Goal: Task Accomplishment & Management: Manage account settings

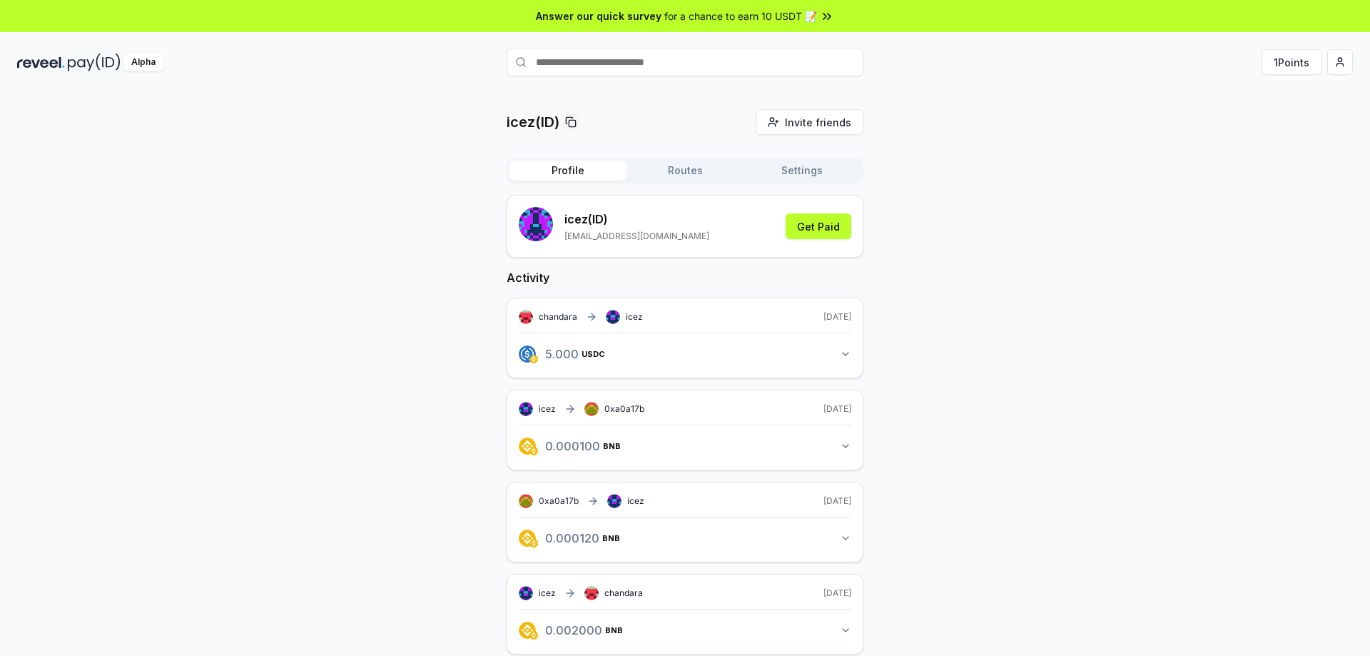
click at [556, 338] on div "5.000 USDC 5 USDC" at bounding box center [685, 349] width 332 height 34
click at [612, 365] on button "5.000 USDC 5 USDC" at bounding box center [685, 354] width 332 height 24
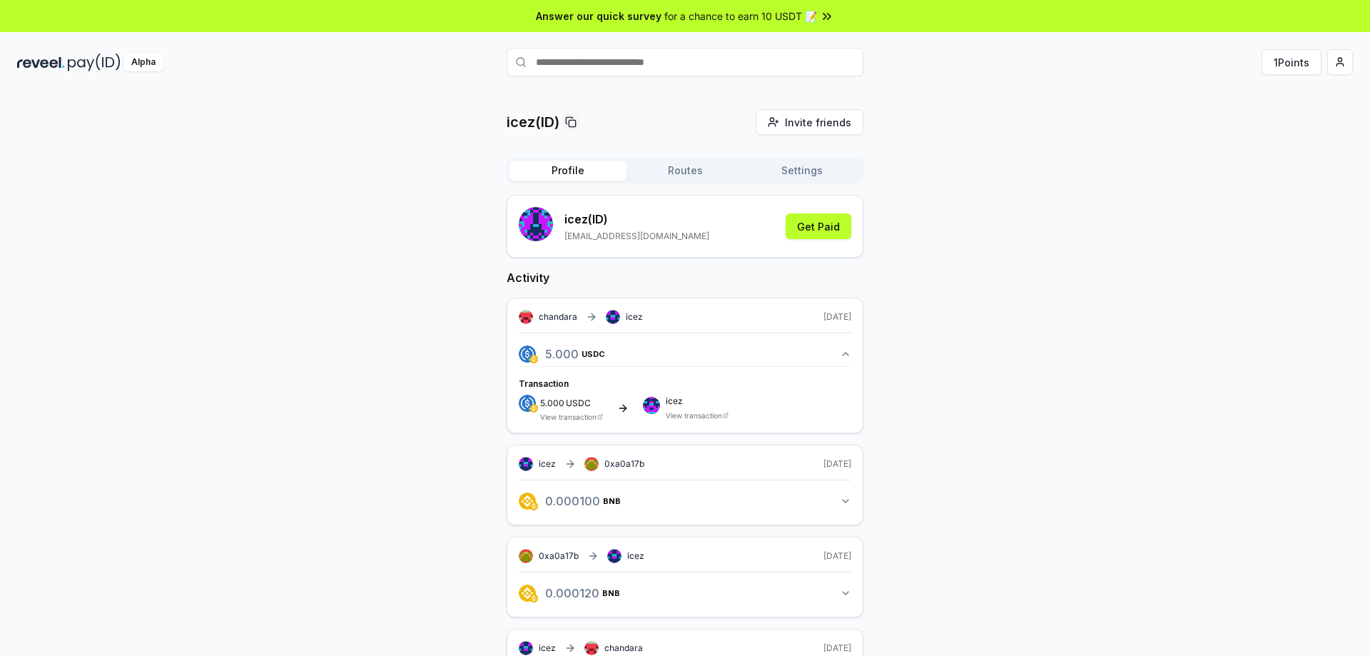
click at [822, 173] on button "Settings" at bounding box center [801, 170] width 117 height 20
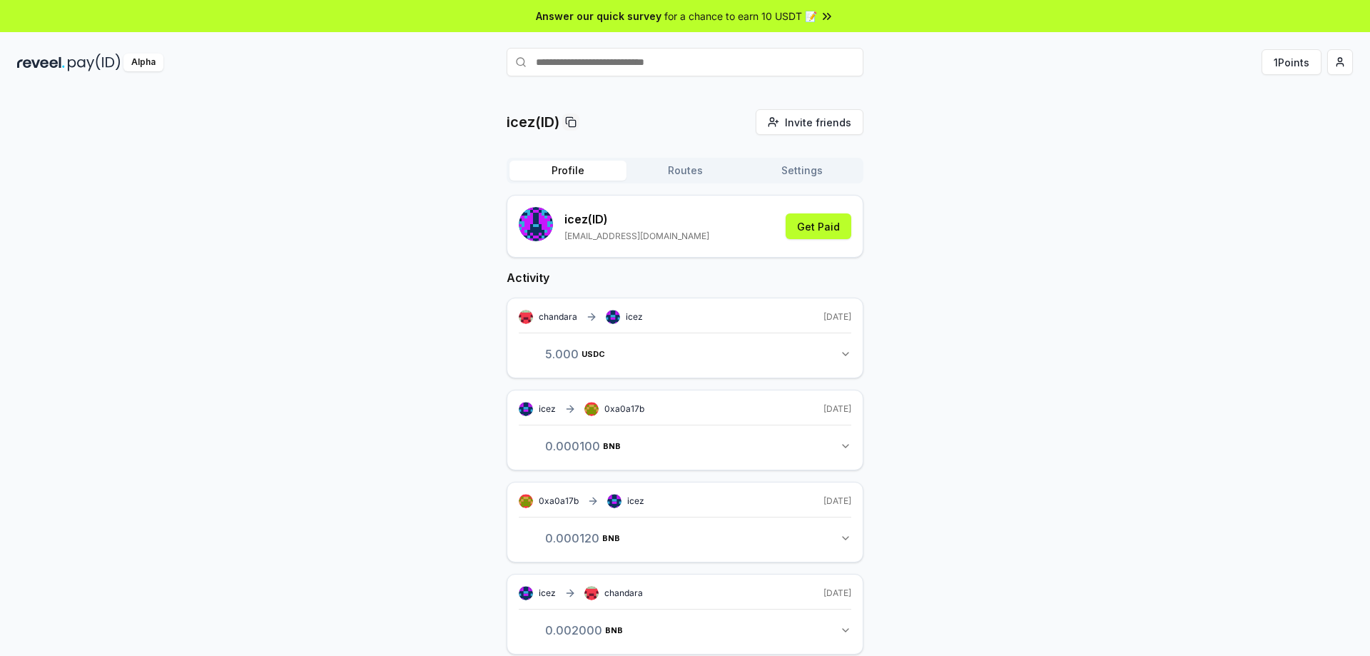
click at [574, 166] on button "Profile" at bounding box center [567, 170] width 117 height 20
click at [626, 317] on span "icez" at bounding box center [634, 316] width 17 height 11
click at [609, 318] on rect at bounding box center [613, 317] width 14 height 14
click at [845, 353] on icon "button" at bounding box center [845, 353] width 11 height 11
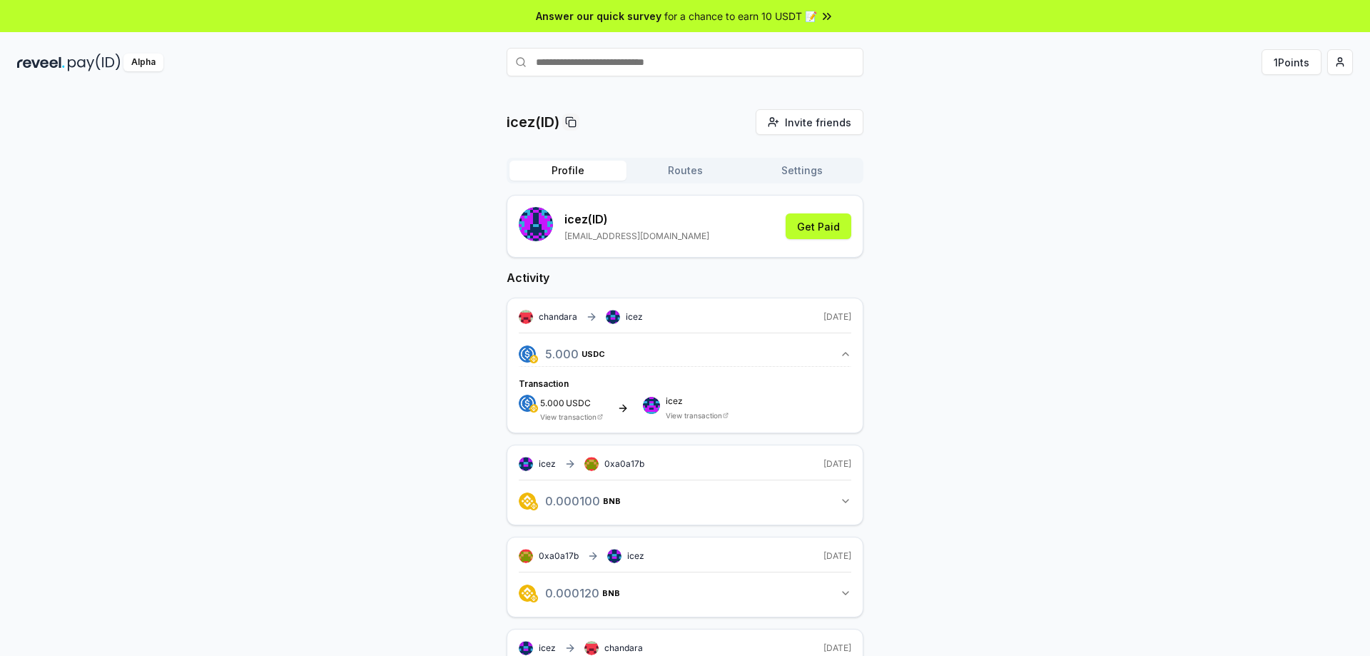
click at [667, 405] on div "icez View transaction" at bounding box center [697, 408] width 63 height 23
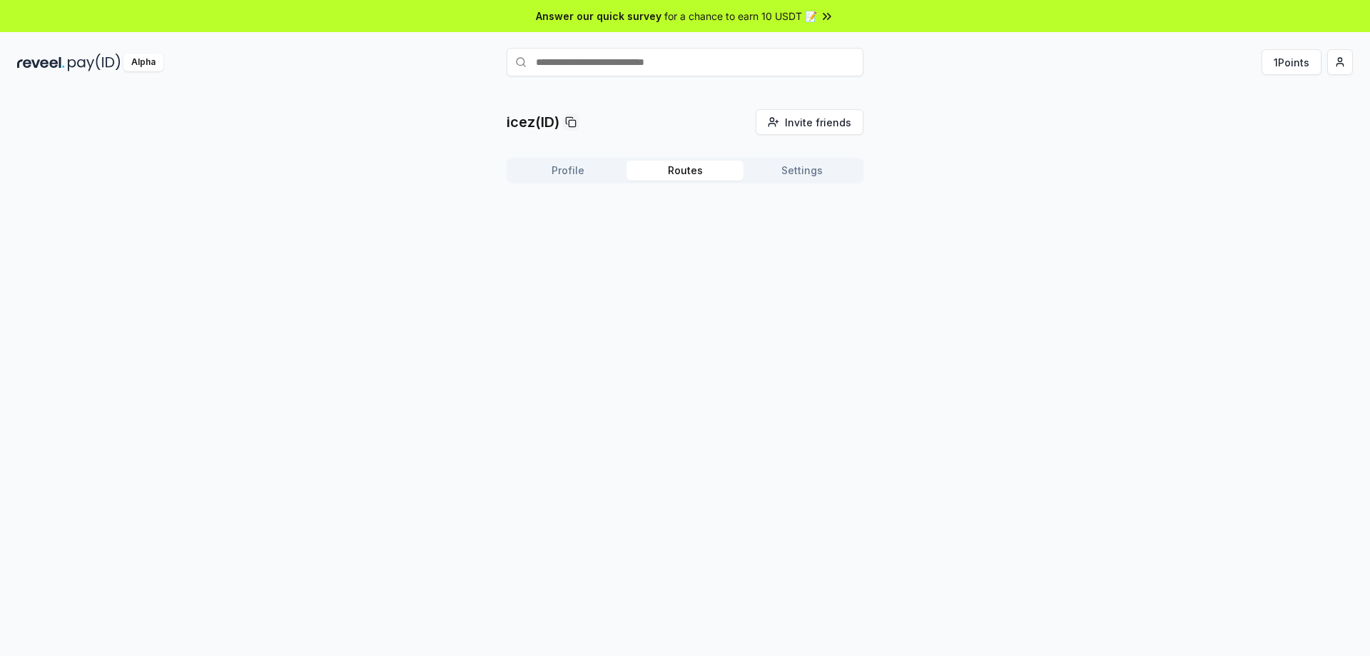
click at [664, 175] on button "Routes" at bounding box center [684, 170] width 117 height 20
click at [570, 170] on button "Profile" at bounding box center [567, 170] width 117 height 20
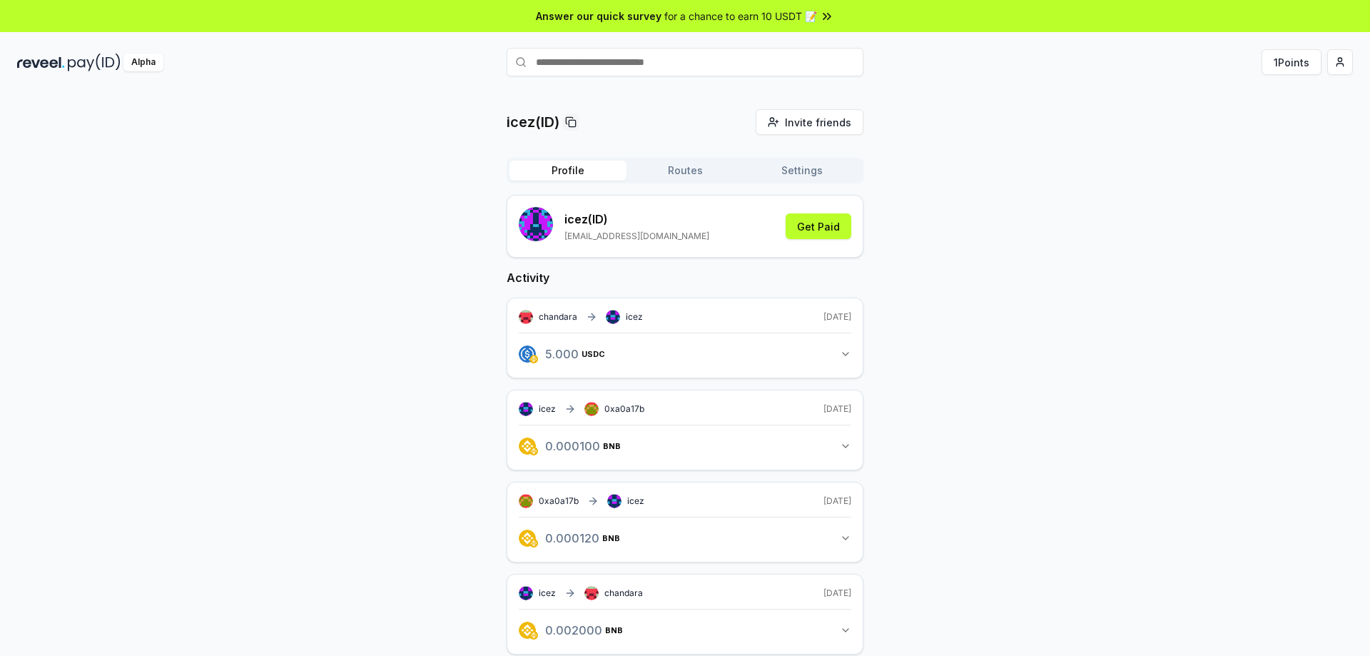
scroll to position [41, 0]
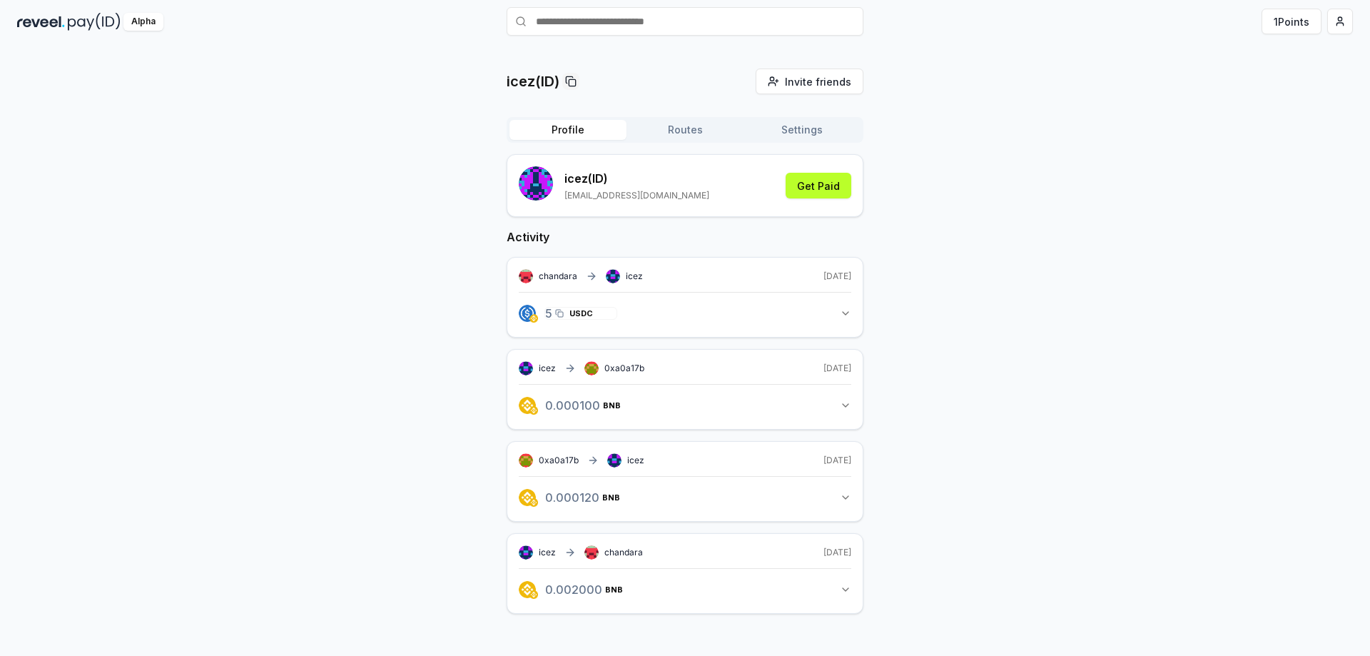
click at [569, 313] on span "USDC" at bounding box center [581, 313] width 24 height 9
click at [602, 26] on input "text" at bounding box center [684, 21] width 357 height 29
paste input "*"
type input "*"
